Goal: Information Seeking & Learning: Learn about a topic

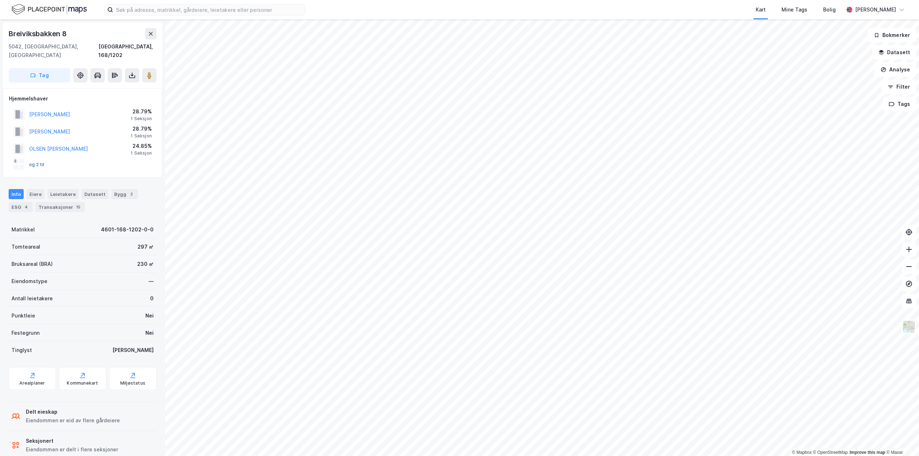
click at [0, 0] on button "og 2 til" at bounding box center [0, 0] width 0 height 0
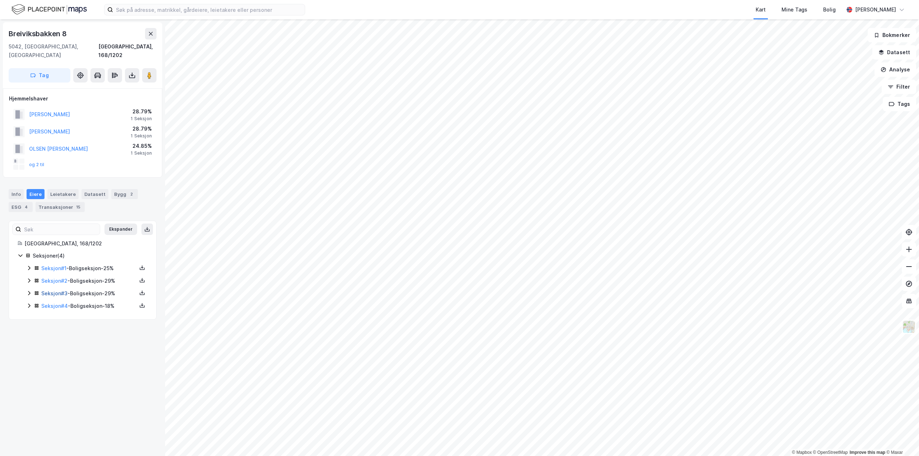
click at [58, 290] on link "Seksjon # 3" at bounding box center [54, 293] width 26 height 6
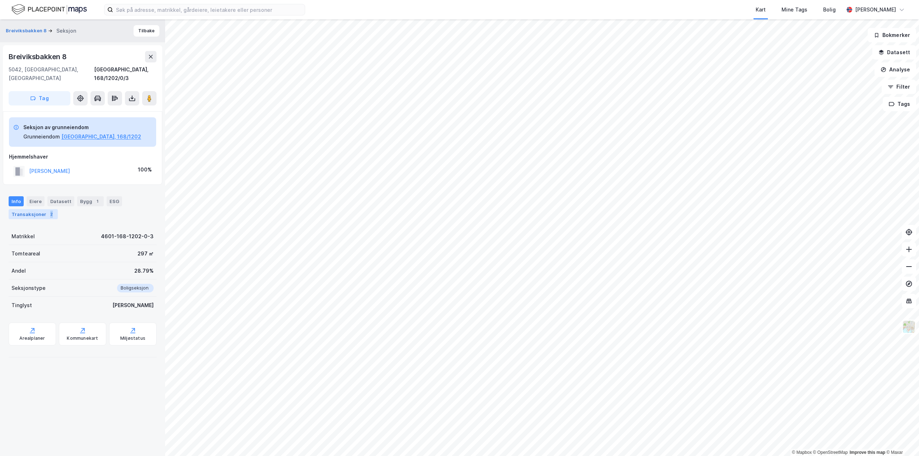
click at [48, 211] on div "2" at bounding box center [51, 214] width 7 height 7
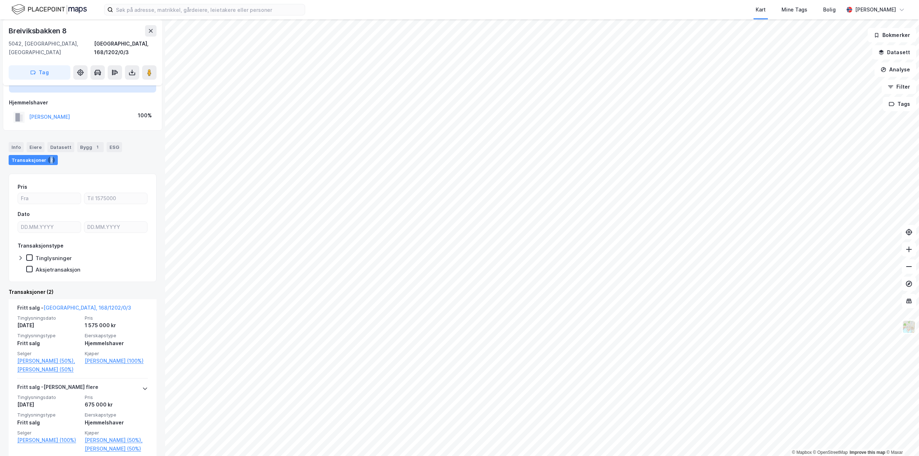
scroll to position [56, 0]
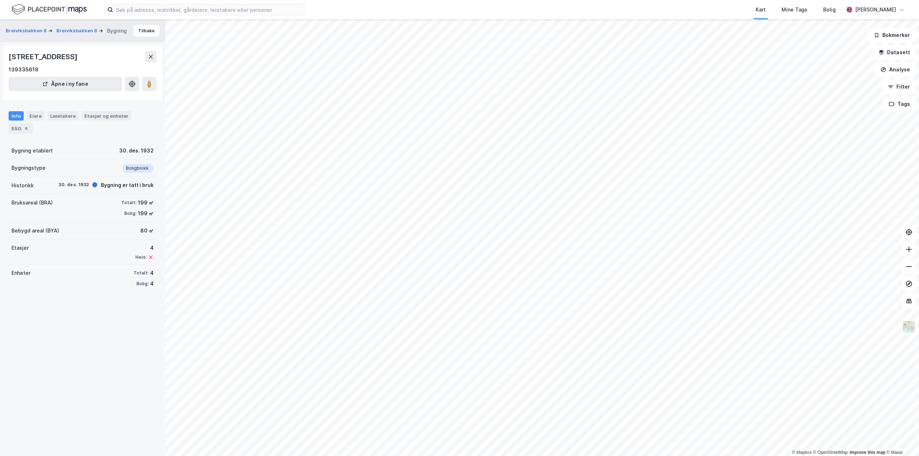
click at [102, 111] on div "Info Eiere Leietakere Etasjer og enheter ESG 4" at bounding box center [82, 120] width 165 height 34
click at [102, 116] on div "Etasjer og enheter" at bounding box center [106, 116] width 44 height 6
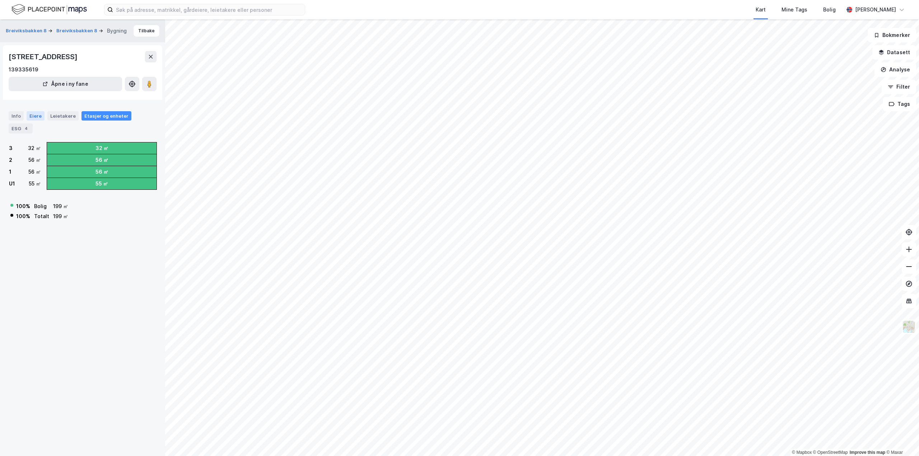
click at [31, 116] on div "Eiere" at bounding box center [36, 115] width 18 height 9
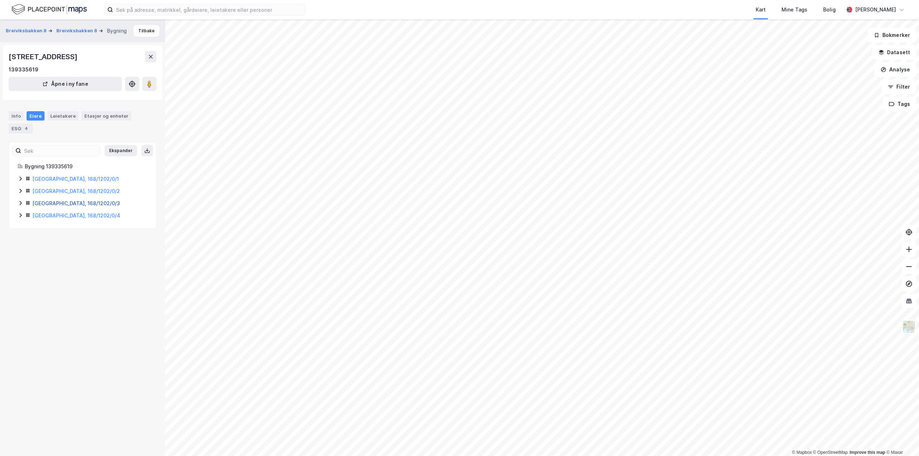
click at [62, 203] on link "[GEOGRAPHIC_DATA], 168/1202/0/3" at bounding box center [76, 203] width 88 height 6
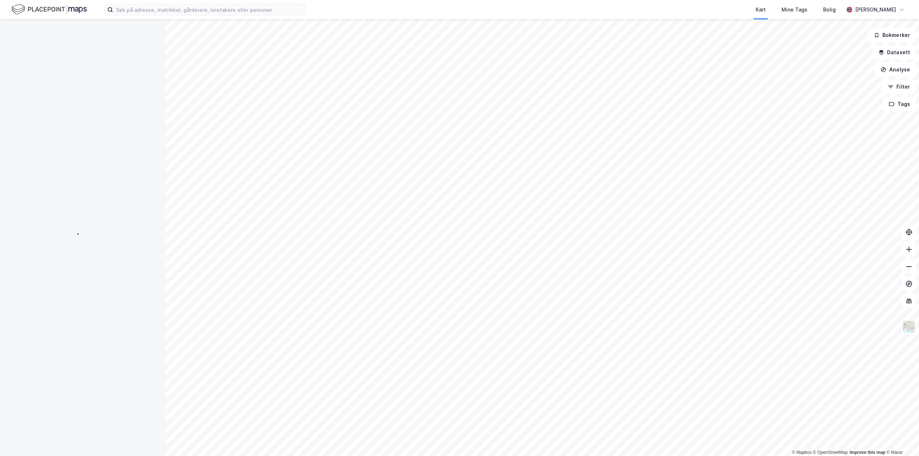
scroll to position [7, 0]
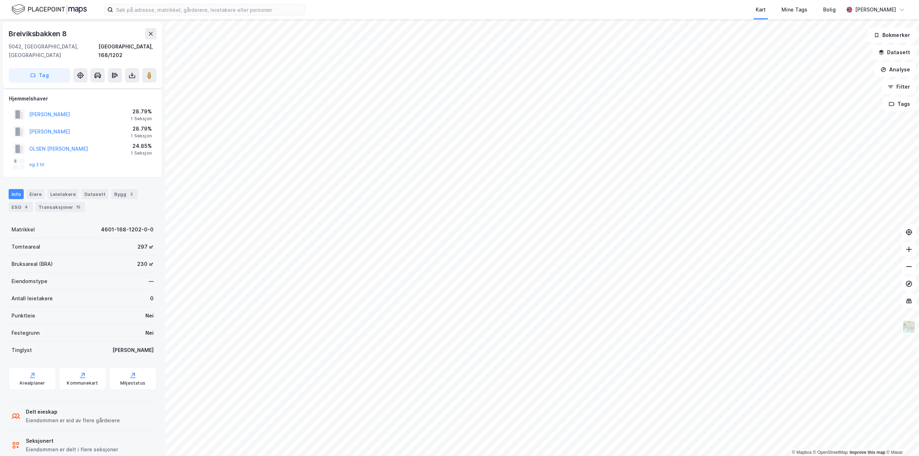
scroll to position [7, 0]
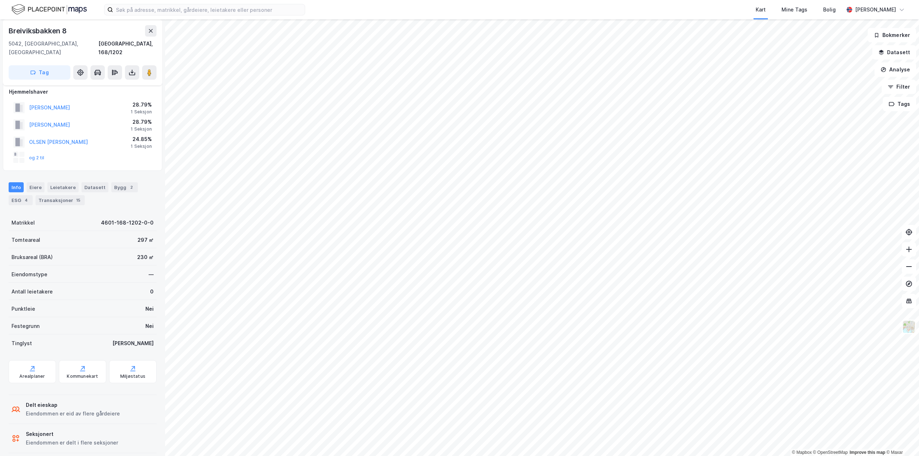
click at [0, 0] on button "og 2 til" at bounding box center [0, 0] width 0 height 0
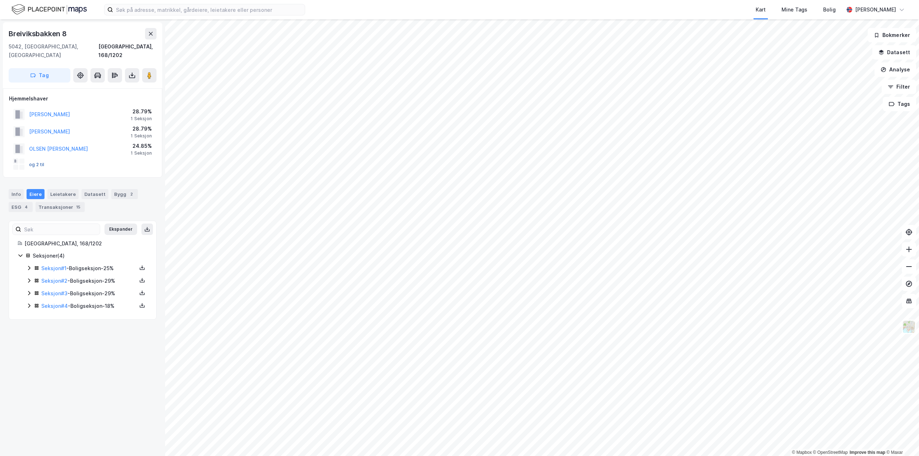
click at [0, 0] on button "og 2 til" at bounding box center [0, 0] width 0 height 0
click at [60, 202] on div "Transaksjoner 15" at bounding box center [60, 207] width 49 height 10
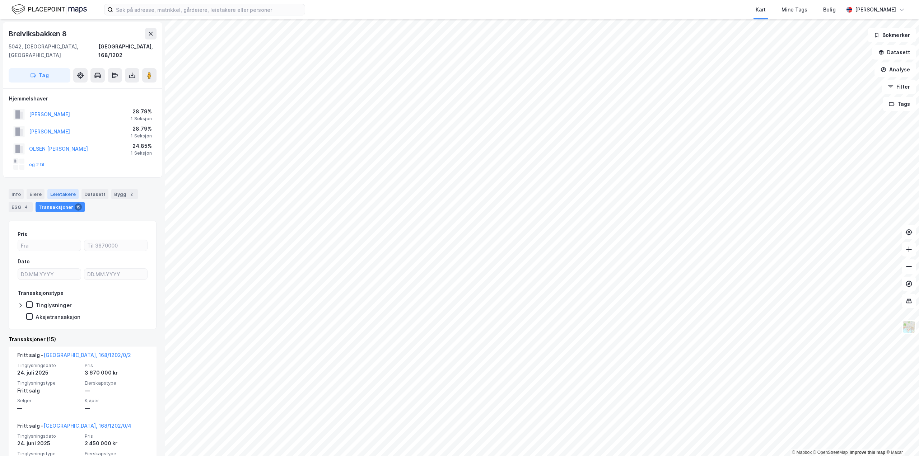
click at [63, 189] on div "Leietakere" at bounding box center [62, 194] width 31 height 10
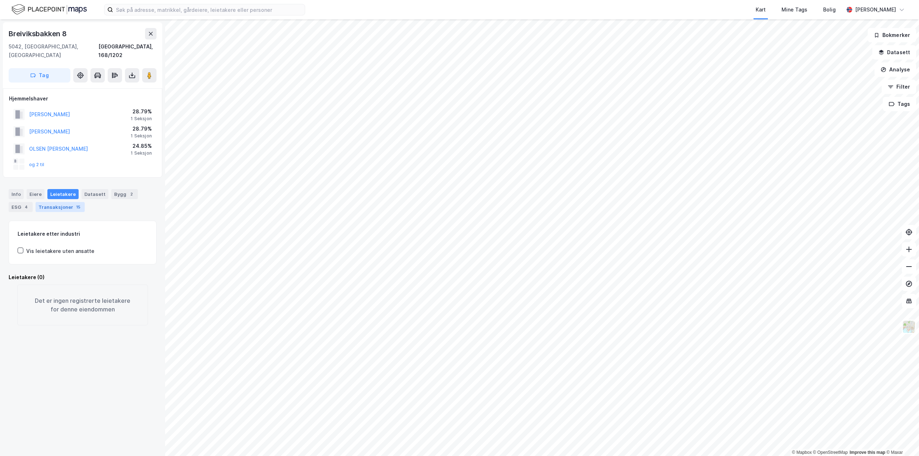
click at [53, 202] on div "Transaksjoner 15" at bounding box center [60, 207] width 49 height 10
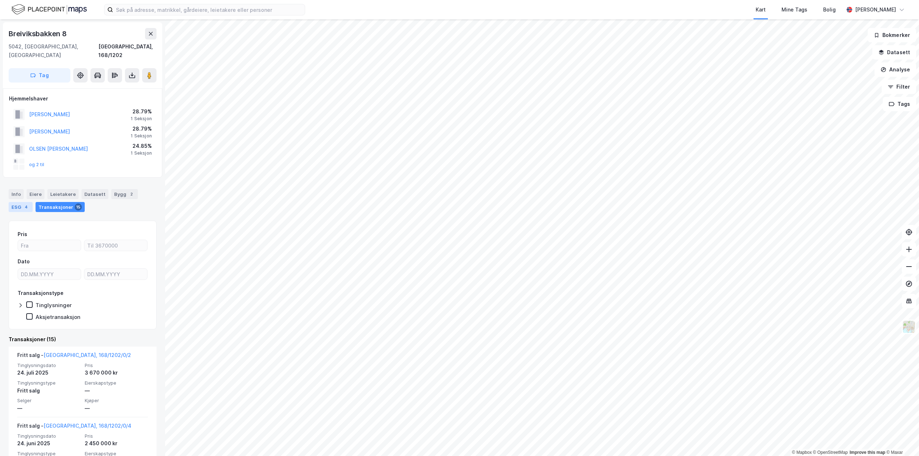
click at [26, 203] on div "4" at bounding box center [26, 206] width 7 height 7
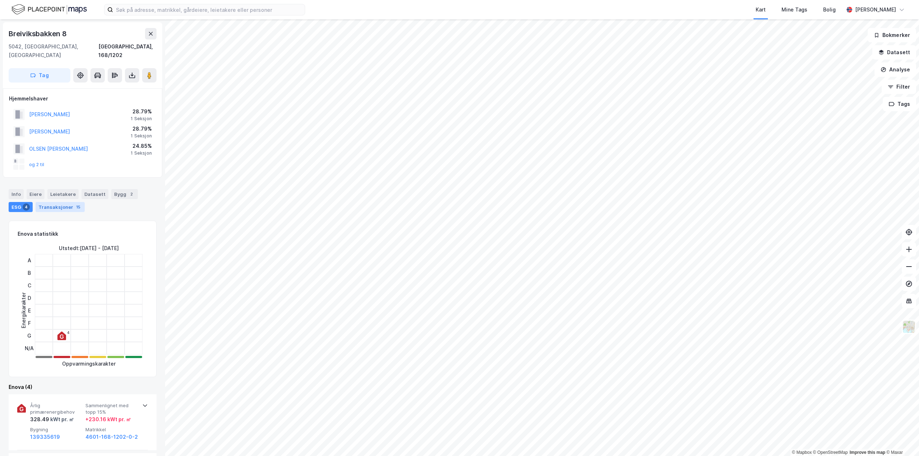
click at [56, 202] on div "Transaksjoner 15" at bounding box center [60, 207] width 49 height 10
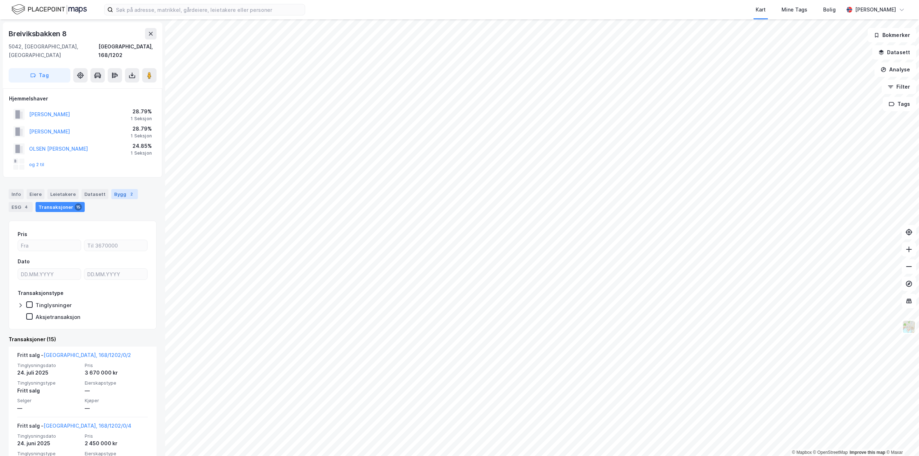
click at [111, 189] on div "Bygg 2" at bounding box center [124, 194] width 27 height 10
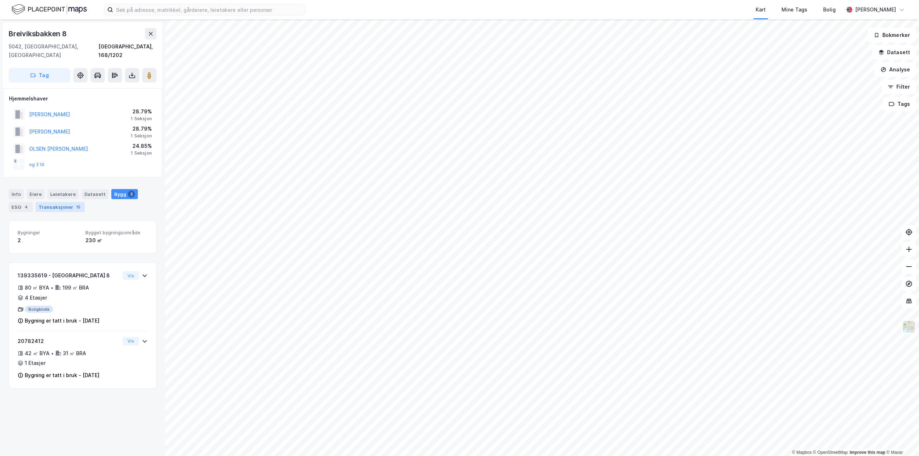
click at [58, 202] on div "Transaksjoner 15" at bounding box center [60, 207] width 49 height 10
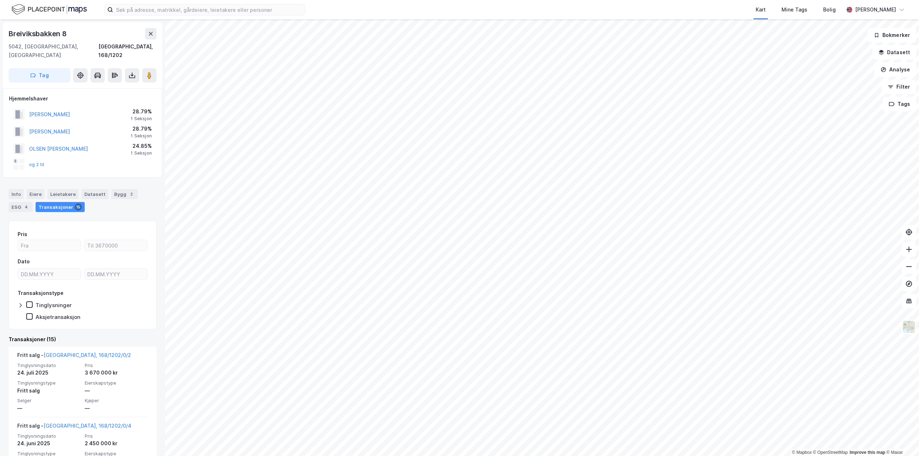
click at [48, 202] on div "Transaksjoner 15" at bounding box center [60, 207] width 49 height 10
click at [0, 0] on button "[PERSON_NAME]" at bounding box center [0, 0] width 0 height 0
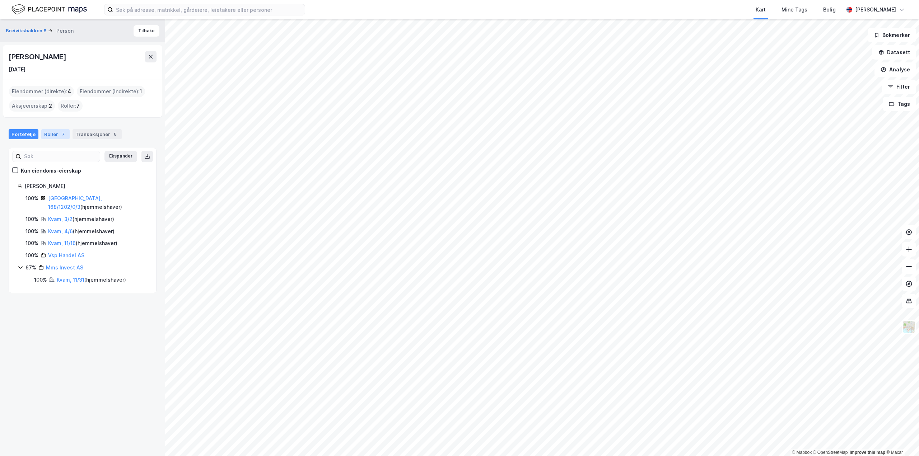
click at [54, 132] on div "Roller 7" at bounding box center [55, 134] width 28 height 10
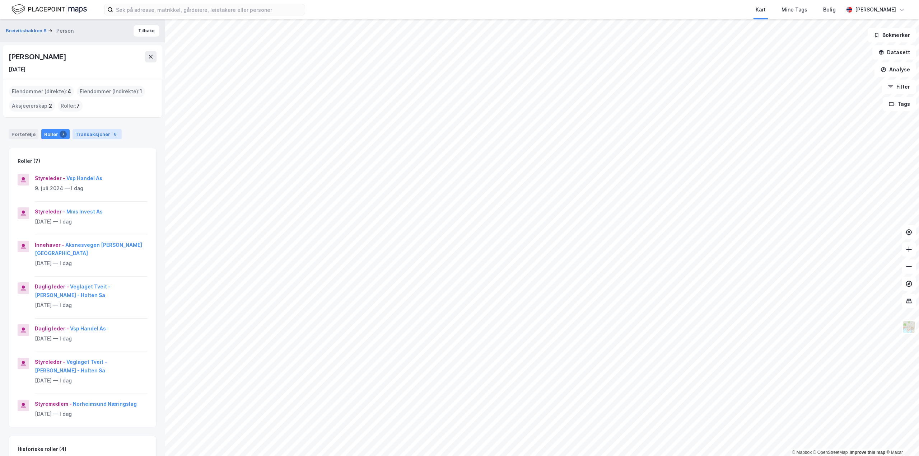
click at [99, 133] on div "Transaksjoner 6" at bounding box center [96, 134] width 49 height 10
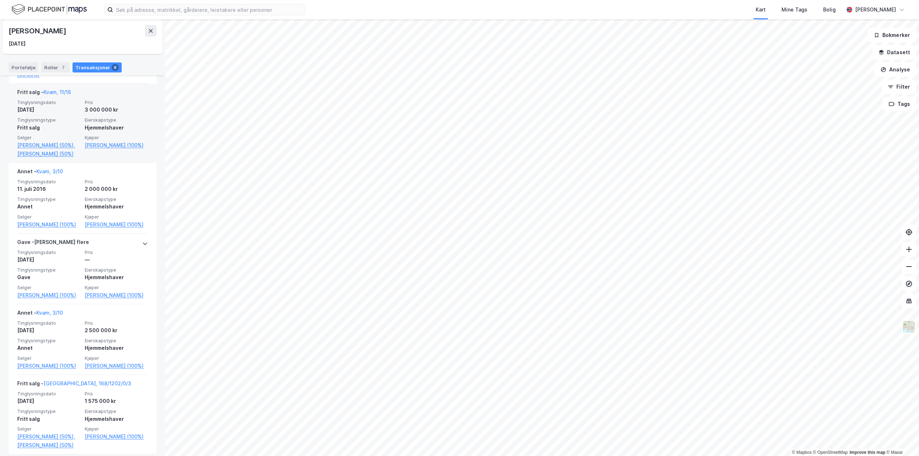
scroll to position [290, 0]
